Goal: Task Accomplishment & Management: Manage account settings

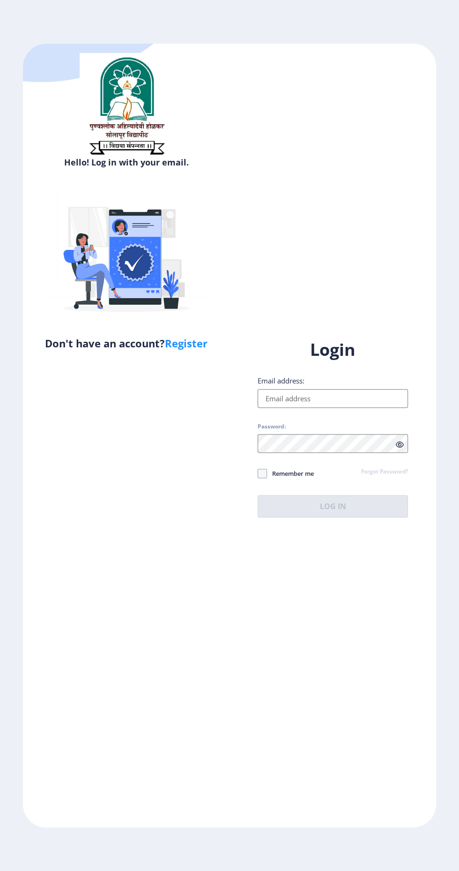
click at [321, 408] on input "Email address:" at bounding box center [333, 398] width 151 height 19
type input "[EMAIL_ADDRESS][DOMAIN_NAME]"
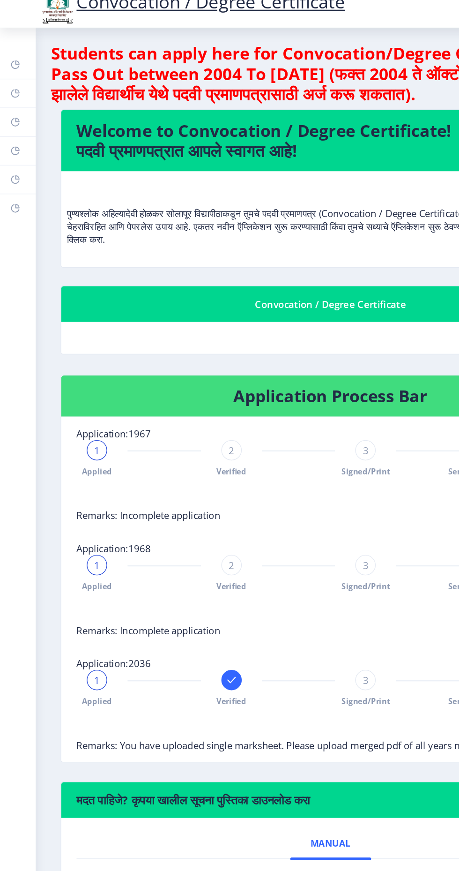
click at [23, 125] on link "Myapplication" at bounding box center [13, 126] width 26 height 21
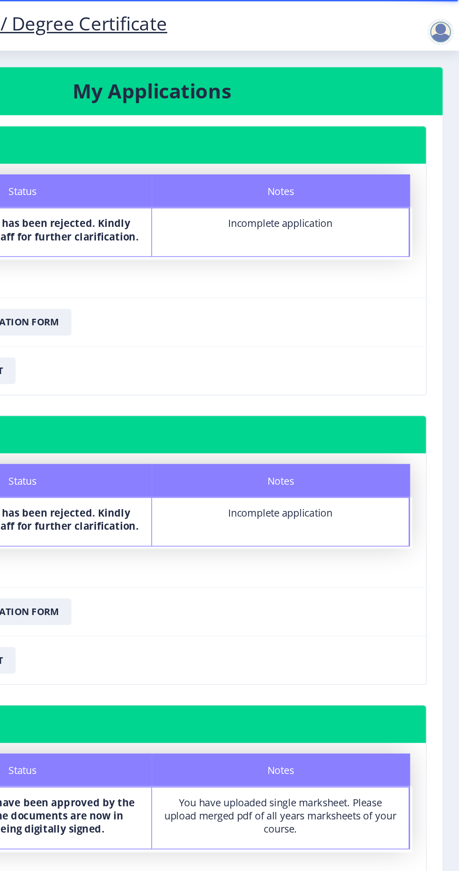
click at [443, 18] on div at bounding box center [446, 22] width 19 height 19
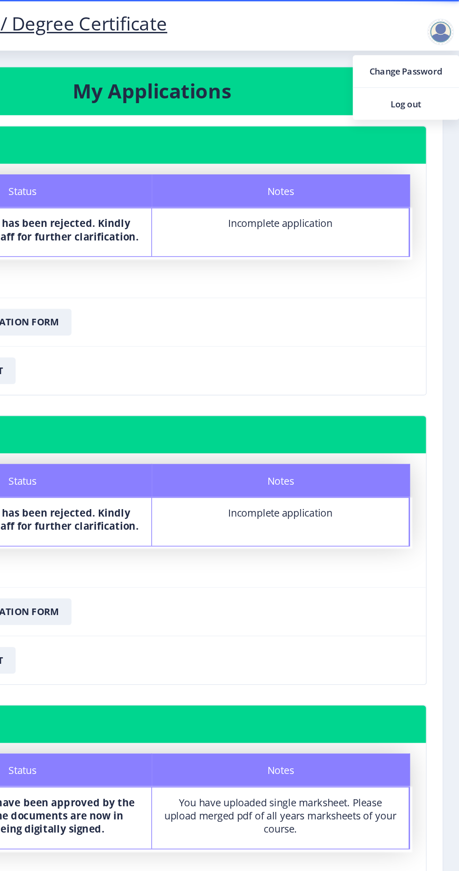
click at [363, 453] on nb-card-footer "Download Receipt" at bounding box center [243, 465] width 386 height 34
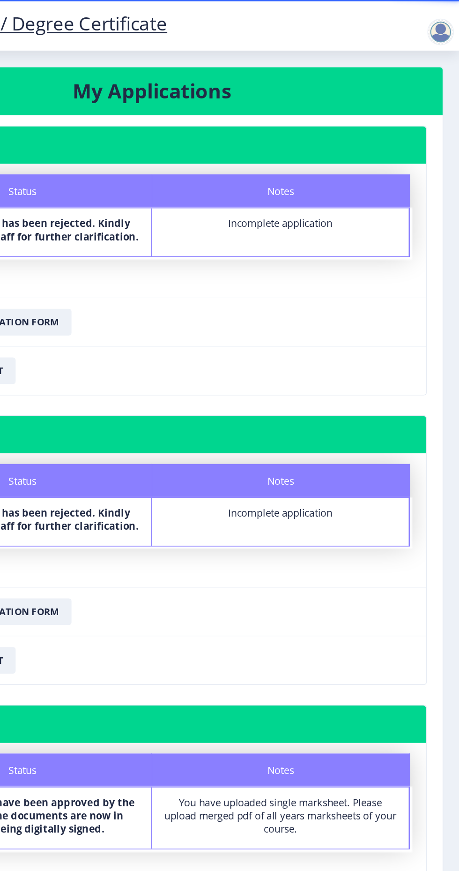
click at [439, 21] on div at bounding box center [446, 22] width 19 height 19
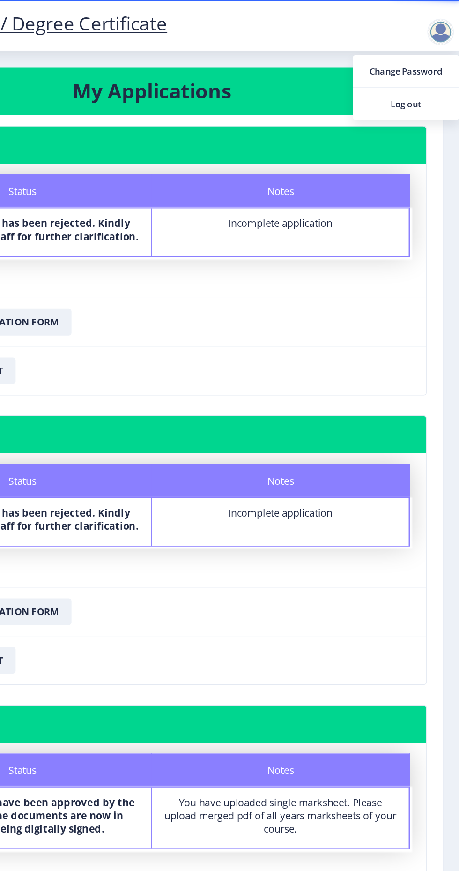
click at [433, 74] on span "Log out" at bounding box center [422, 73] width 60 height 11
